Goal: Task Accomplishment & Management: Manage account settings

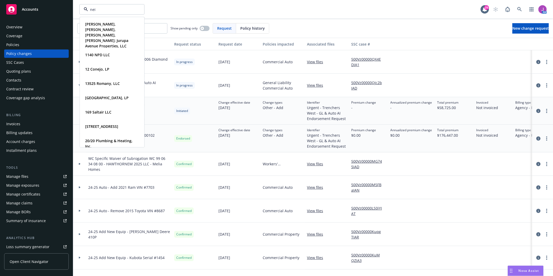
type input "neil"
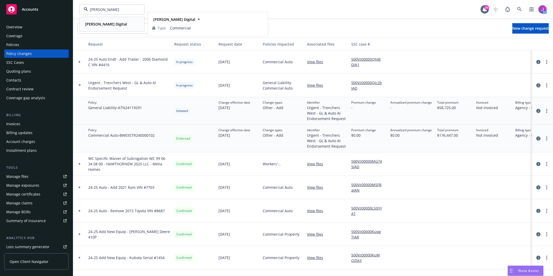
click at [97, 24] on strong "Neil Patel Digital" at bounding box center [106, 24] width 42 height 5
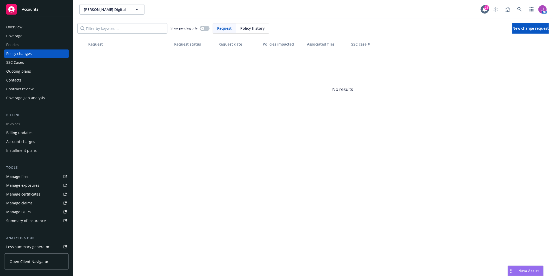
click at [20, 73] on div "Quoting plans" at bounding box center [18, 71] width 25 height 8
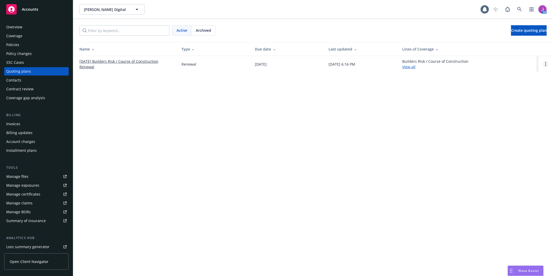
click at [545, 64] on link "Open options" at bounding box center [545, 64] width 6 height 6
click at [514, 30] on span "Copy logging email" at bounding box center [519, 28] width 46 height 5
click at [115, 10] on span "Neil Patel Digital" at bounding box center [106, 9] width 45 height 5
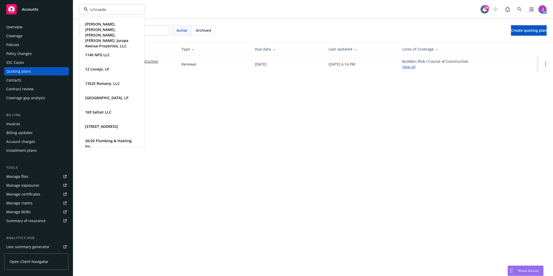
type input "schroeder"
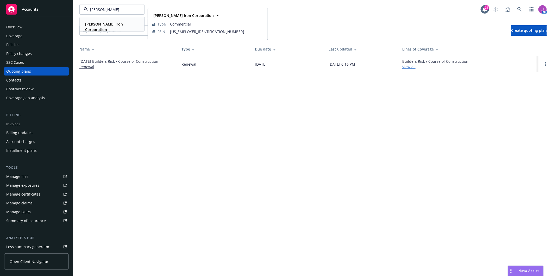
click at [109, 27] on div "[PERSON_NAME] Iron Corporation" at bounding box center [111, 26] width 56 height 13
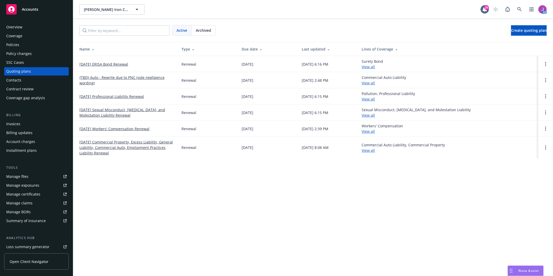
click at [32, 180] on link "Manage files" at bounding box center [36, 176] width 65 height 8
click at [28, 47] on div "Policies" at bounding box center [36, 45] width 60 height 8
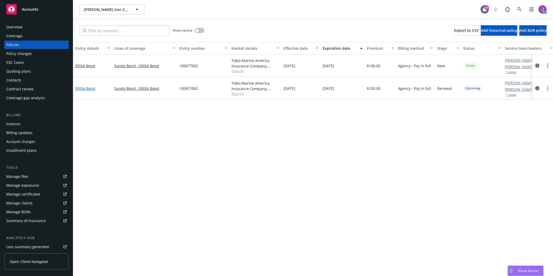
click at [83, 89] on link "ERISA Bond" at bounding box center [85, 88] width 20 height 5
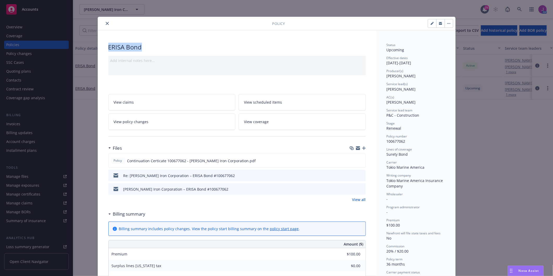
drag, startPoint x: 104, startPoint y: 47, endPoint x: 149, endPoint y: 48, distance: 44.8
copy div "ERISA Bond"
click at [106, 24] on icon "close" at bounding box center [107, 23] width 3 height 3
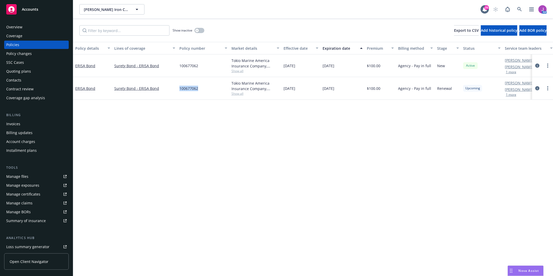
drag, startPoint x: 195, startPoint y: 88, endPoint x: 206, endPoint y: 89, distance: 11.0
click at [206, 89] on div "100677062" at bounding box center [203, 88] width 52 height 23
copy span "100677062"
click at [18, 28] on div "Overview" at bounding box center [14, 27] width 16 height 8
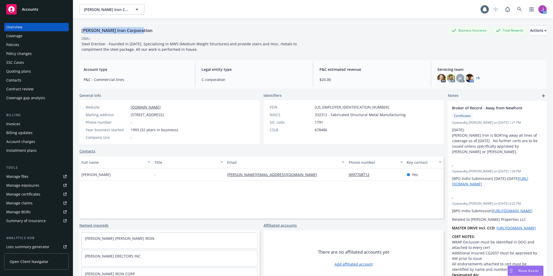
drag, startPoint x: 83, startPoint y: 33, endPoint x: 147, endPoint y: 33, distance: 63.8
click at [147, 33] on div "Schroeder Iron Corporation Business Insurance Total Rewards Actions" at bounding box center [312, 30] width 467 height 10
drag, startPoint x: 147, startPoint y: 33, endPoint x: 77, endPoint y: 30, distance: 69.6
click at [105, 42] on span "Steel Erection - Founded in 1993. Specializing in MWS (Medium Weight Structures…" at bounding box center [189, 46] width 216 height 10
drag, startPoint x: 77, startPoint y: 29, endPoint x: 189, endPoint y: 31, distance: 111.9
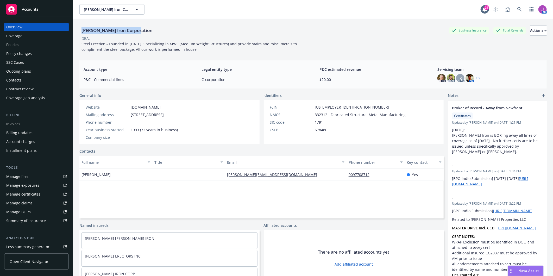
click at [189, 31] on div "Schroeder Iron Corporation Business Insurance Total Rewards Actions DBA: - Stee…" at bounding box center [313, 157] width 480 height 276
copy div "[PERSON_NAME] Iron Corporation"
drag, startPoint x: 131, startPoint y: 113, endPoint x: 206, endPoint y: 116, distance: 75.5
click at [206, 116] on div "Website www.schroederiron.com Mailing address 8417 Beech Ave, Fontana, CA, 9233…" at bounding box center [169, 122] width 180 height 44
copy div "8417 Beech Ave, Fontana, CA, 92335"
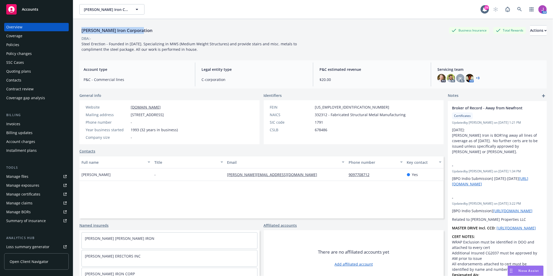
drag, startPoint x: 21, startPoint y: 81, endPoint x: 26, endPoint y: 81, distance: 5.2
click at [21, 81] on div "Contacts" at bounding box center [36, 80] width 60 height 8
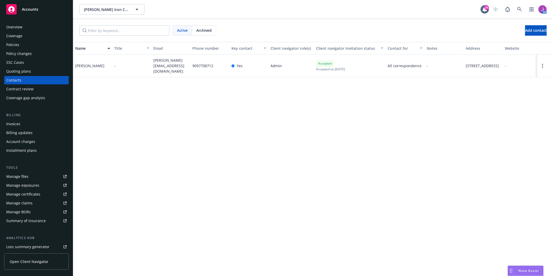
drag, startPoint x: 85, startPoint y: 64, endPoint x: 105, endPoint y: 65, distance: 19.8
click at [16, 44] on div "Policies" at bounding box center [12, 45] width 13 height 8
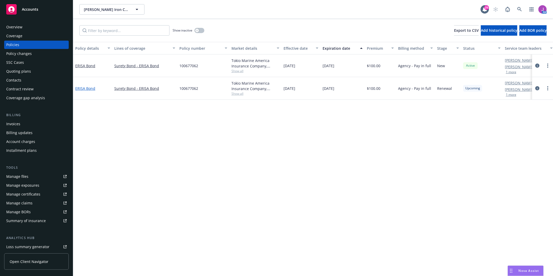
click at [88, 87] on link "ERISA Bond" at bounding box center [85, 88] width 20 height 5
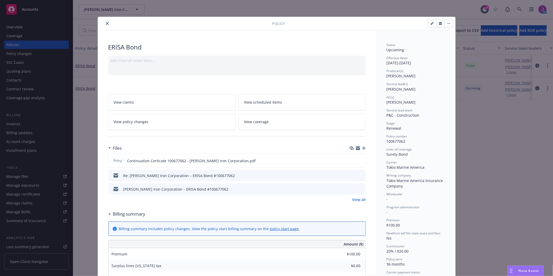
click at [106, 24] on icon "close" at bounding box center [107, 23] width 3 height 3
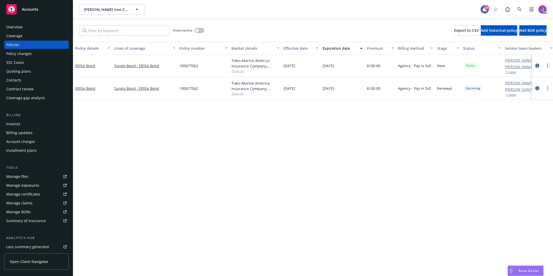
drag, startPoint x: 161, startPoint y: 153, endPoint x: 168, endPoint y: 146, distance: 9.2
click at [161, 153] on div "Policy details Lines of coverage Policy number Market details Effective date Ex…" at bounding box center [313, 159] width 480 height 234
click at [547, 88] on icon "more" at bounding box center [547, 88] width 1 height 4
click at [460, 137] on div "Policy details Lines of coverage Policy number Market details Effective date Ex…" at bounding box center [313, 159] width 480 height 234
click at [546, 90] on link "more" at bounding box center [547, 88] width 6 height 6
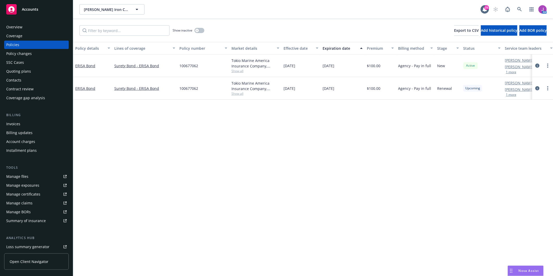
click at [474, 150] on div "Policy details Lines of coverage Policy number Market details Effective date Ex…" at bounding box center [313, 159] width 480 height 234
click at [546, 67] on link "more" at bounding box center [547, 65] width 6 height 6
click at [511, 97] on link "End policy" at bounding box center [519, 97] width 61 height 10
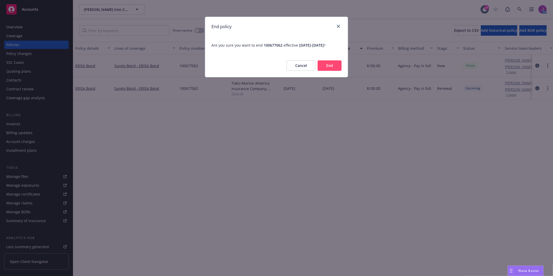
click at [324, 66] on button "End" at bounding box center [330, 65] width 24 height 10
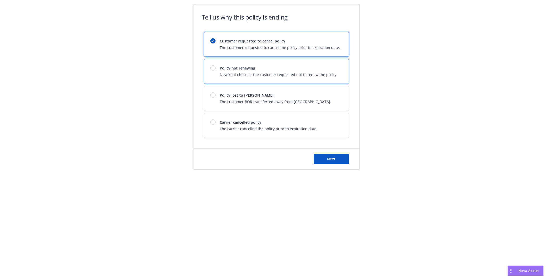
click at [316, 78] on div "Policy not renewing Newfront chose or the customer requested not to renew the p…" at bounding box center [276, 71] width 145 height 24
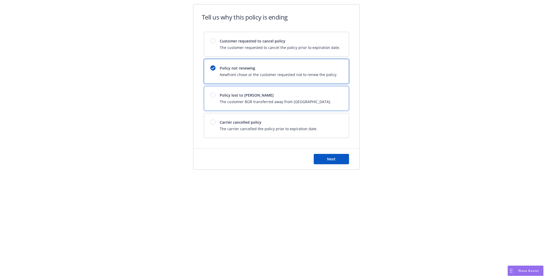
click at [253, 98] on div "Policy lost to BOR The customer BOR transferred away from Newfront." at bounding box center [275, 98] width 111 height 12
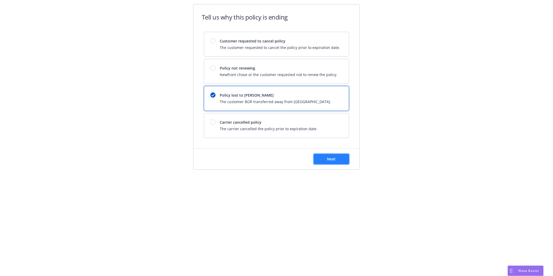
click at [332, 159] on span "Next" at bounding box center [331, 158] width 9 height 5
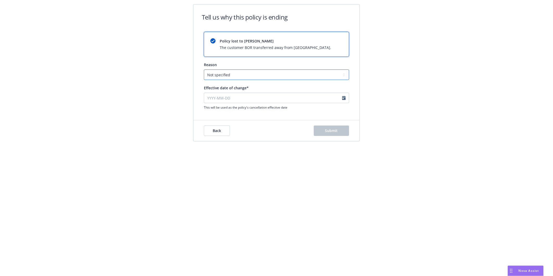
click at [228, 77] on select "Not specified Service Pricing Buyer change M&A, Bankruptcy, or Out of business …" at bounding box center [276, 74] width 145 height 10
click at [204, 69] on select "Not specified Service Pricing Buyer change M&A, Bankruptcy, or Out of business …" at bounding box center [276, 74] width 145 height 10
click at [224, 98] on input "Effective date of change*" at bounding box center [276, 98] width 145 height 10
select select "August"
select select "2025"
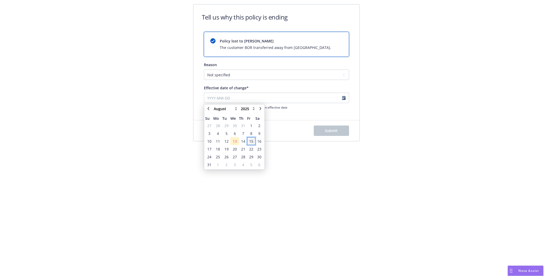
click at [250, 142] on span "15" at bounding box center [251, 140] width 4 height 5
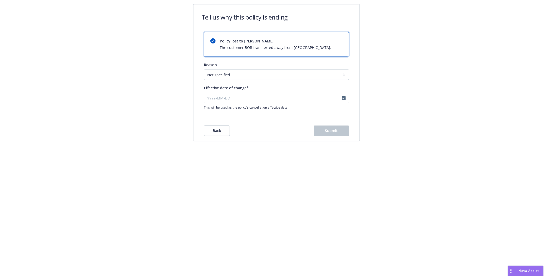
type input "2025-08-15"
click at [339, 132] on button "Submit" at bounding box center [331, 130] width 35 height 10
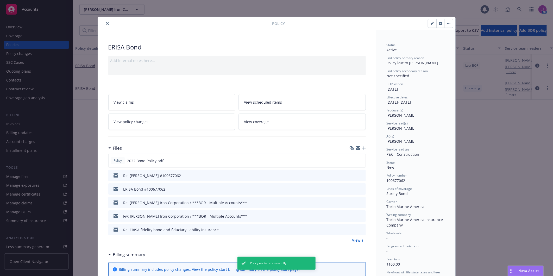
scroll to position [16, 0]
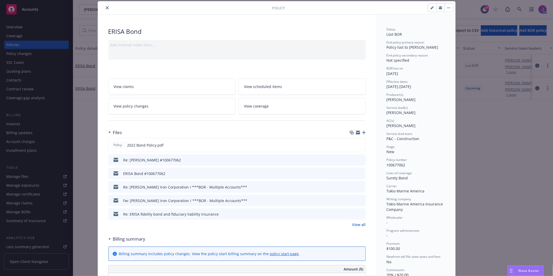
click at [363, 132] on icon "button" at bounding box center [364, 133] width 4 height 4
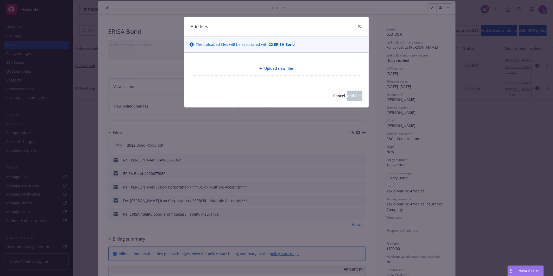
click at [268, 67] on span "Upload new files" at bounding box center [278, 68] width 29 height 5
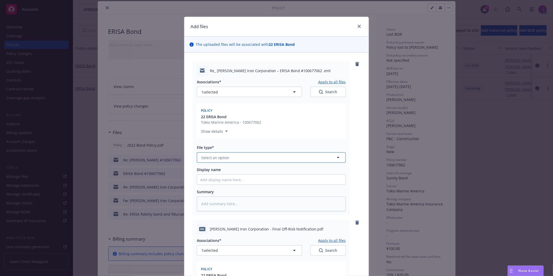
click at [240, 156] on button "Select an option" at bounding box center [271, 157] width 149 height 10
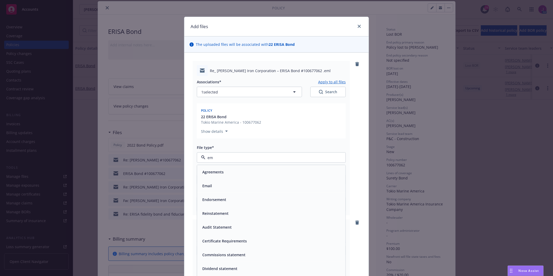
type input "ema"
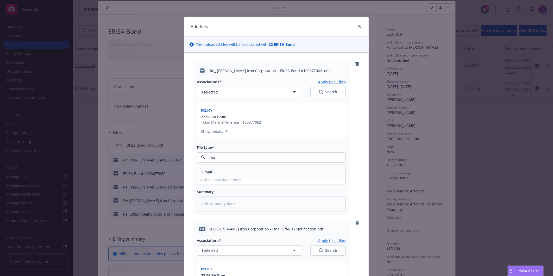
click at [229, 174] on div "Email" at bounding box center [271, 172] width 142 height 8
type textarea "x"
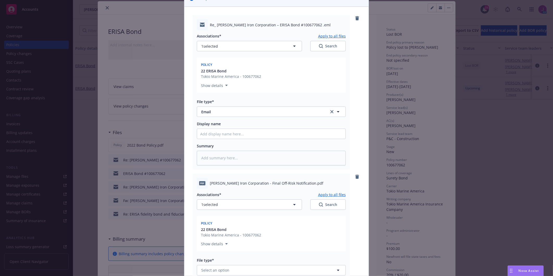
scroll to position [87, 0]
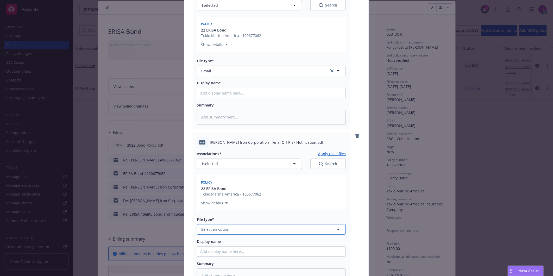
click at [223, 230] on span "Select an option" at bounding box center [215, 228] width 28 height 5
drag, startPoint x: 221, startPoint y: 230, endPoint x: 198, endPoint y: 179, distance: 55.9
click at [184, 223] on div "Add files The uploaded files will be associated with 22 ERISA Bond Re_ Schroede…" at bounding box center [276, 134] width 185 height 408
type input "letter"
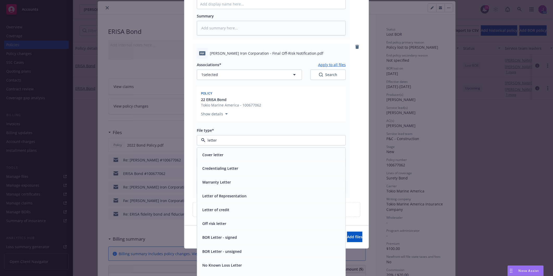
scroll to position [178, 0]
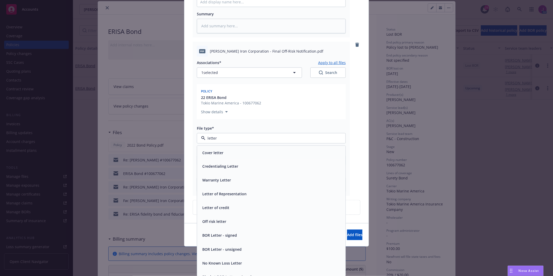
click at [217, 221] on span "Off risk letter" at bounding box center [214, 221] width 24 height 5
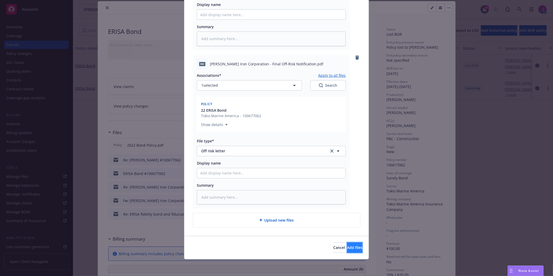
click at [349, 252] on button "Add files" at bounding box center [354, 247] width 15 height 10
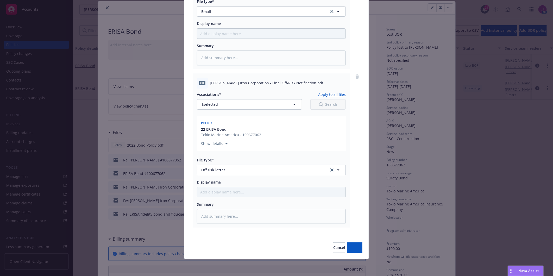
scroll to position [146, 0]
type textarea "x"
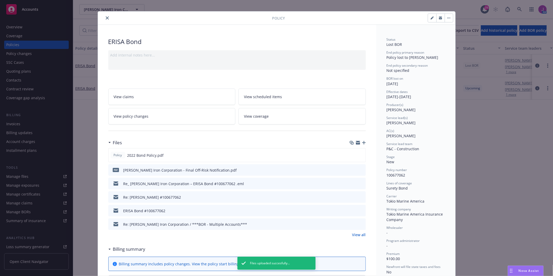
scroll to position [0, 0]
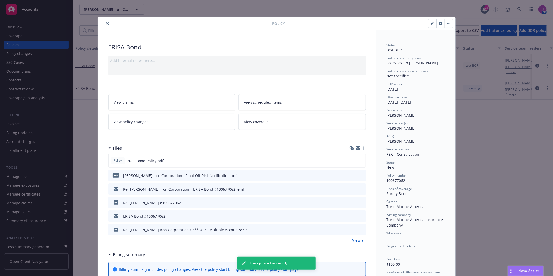
click at [104, 23] on button "close" at bounding box center [107, 23] width 6 height 6
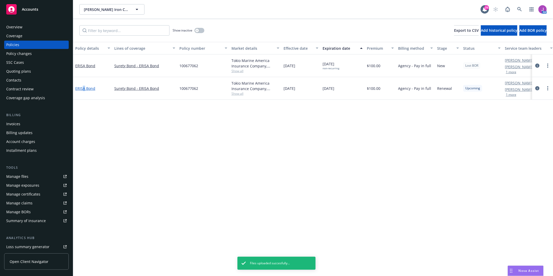
click at [84, 87] on link "ERISA Bond" at bounding box center [85, 88] width 20 height 5
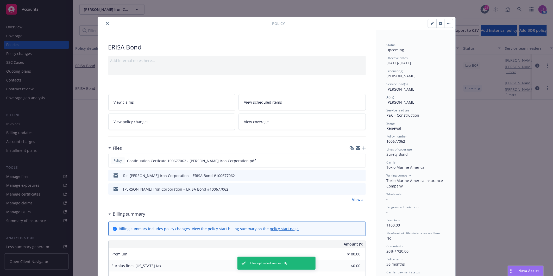
scroll to position [16, 0]
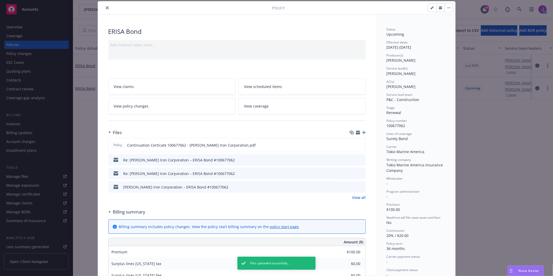
click at [468, 162] on div "Policy ERISA Bond Add internal notes here... View claims View scheduled items V…" at bounding box center [276, 138] width 553 height 276
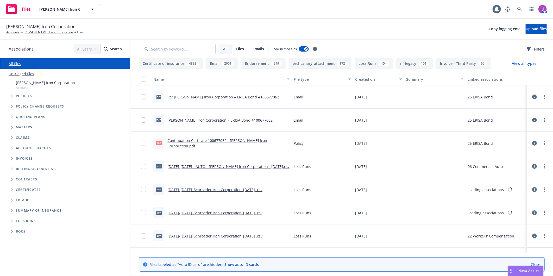
click at [160, 44] on input "Search by keyword..." at bounding box center [177, 49] width 77 height 10
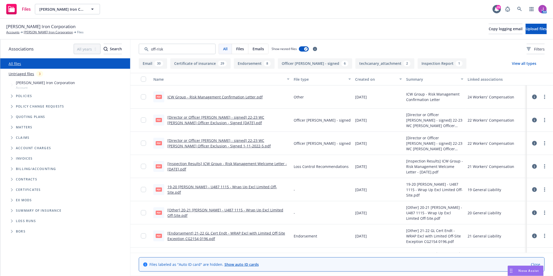
type input "off-risk"
click at [56, 30] on span "[PERSON_NAME] Iron Corporation" at bounding box center [40, 26] width 69 height 7
click at [56, 31] on link "[PERSON_NAME] Iron Corporation" at bounding box center [48, 32] width 49 height 5
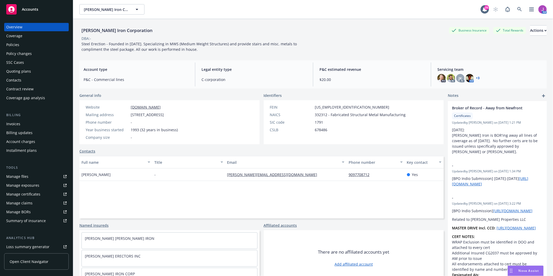
click at [29, 45] on div "Policies" at bounding box center [36, 45] width 60 height 8
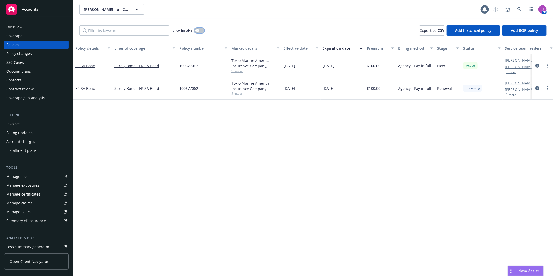
click at [199, 30] on button "button" at bounding box center [199, 30] width 10 height 5
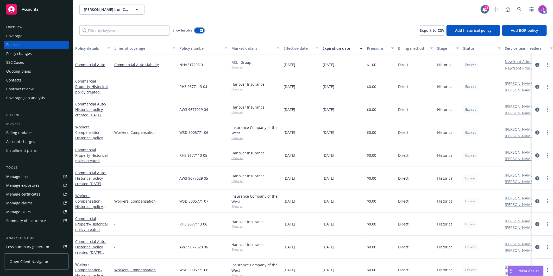
click at [202, 32] on div "button" at bounding box center [202, 31] width 4 height 4
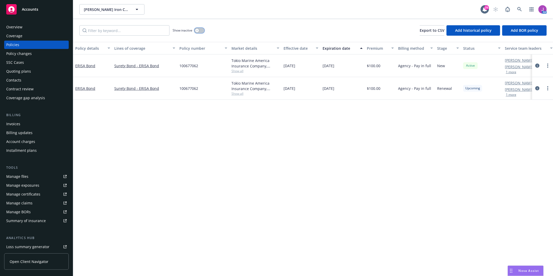
click at [198, 30] on icon "button" at bounding box center [197, 30] width 2 height 2
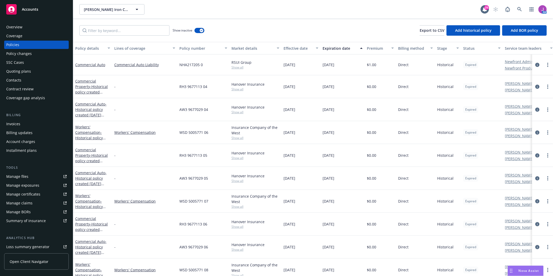
click at [201, 26] on div "Show inactive" at bounding box center [189, 30] width 32 height 10
click at [201, 29] on div "button" at bounding box center [202, 31] width 4 height 4
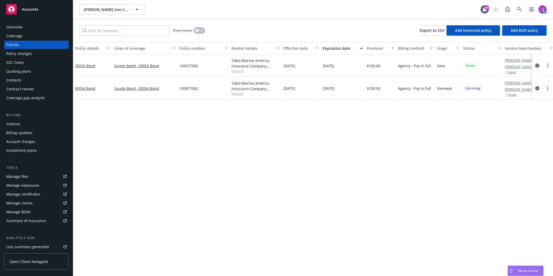
click at [201, 29] on button "button" at bounding box center [199, 30] width 10 height 5
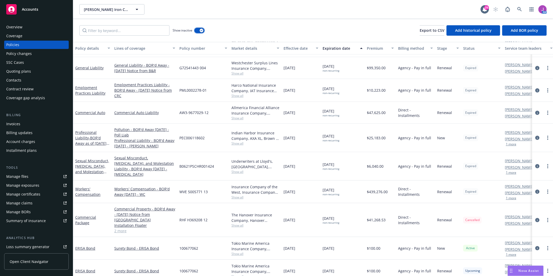
scroll to position [977, 0]
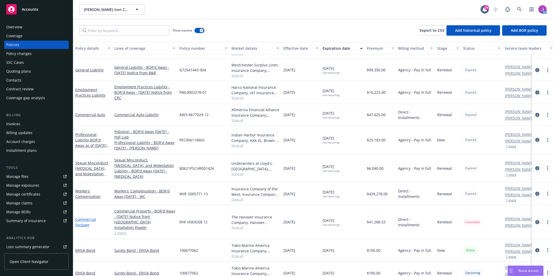
click at [86, 217] on link "Commercial Package" at bounding box center [85, 222] width 21 height 10
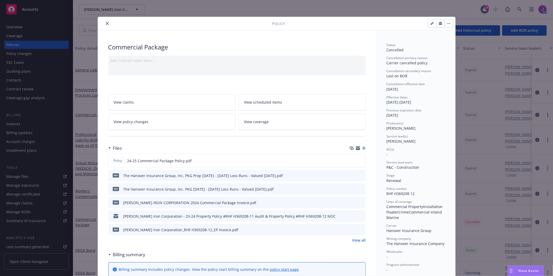
click at [358, 240] on link "View all" at bounding box center [359, 239] width 14 height 5
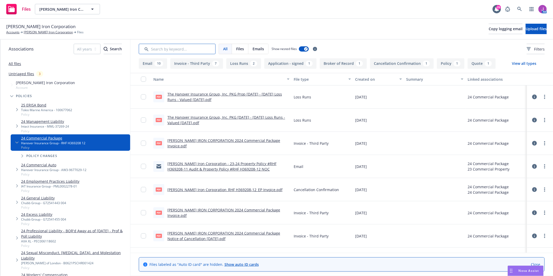
click at [191, 48] on input "Search by keyword..." at bounding box center [177, 49] width 77 height 10
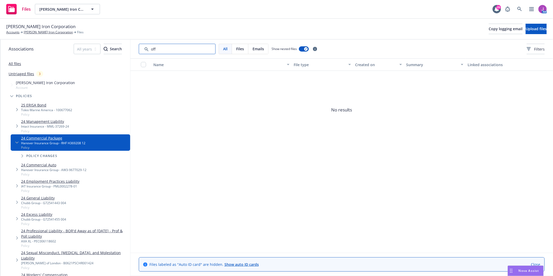
type input "off"
drag, startPoint x: 158, startPoint y: 43, endPoint x: 141, endPoint y: 42, distance: 16.9
click at [141, 42] on div "All Files Emails Show nested files Filters" at bounding box center [341, 49] width 422 height 19
drag, startPoint x: 162, startPoint y: 51, endPoint x: 135, endPoint y: 50, distance: 26.8
click at [135, 50] on div "All Files Emails Show nested files Filters" at bounding box center [341, 49] width 422 height 19
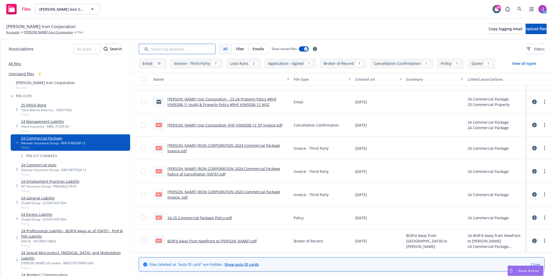
scroll to position [65, 0]
click at [199, 238] on link "BOR'd Away from Newfront to Marsh.pdf" at bounding box center [211, 240] width 89 height 5
